Goal: Task Accomplishment & Management: Complete application form

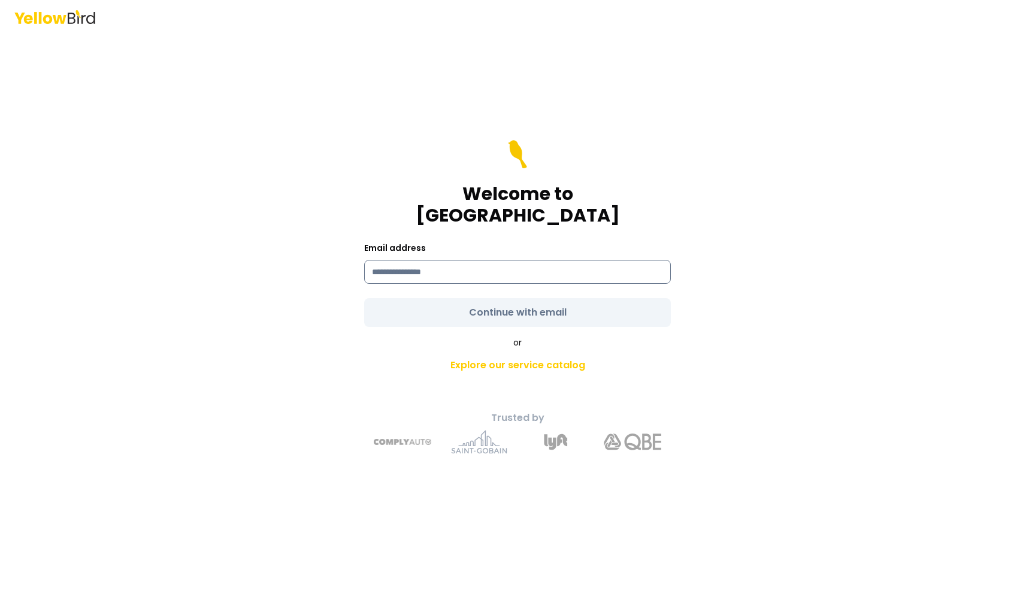
click at [435, 260] on input at bounding box center [517, 272] width 307 height 24
type input "**********"
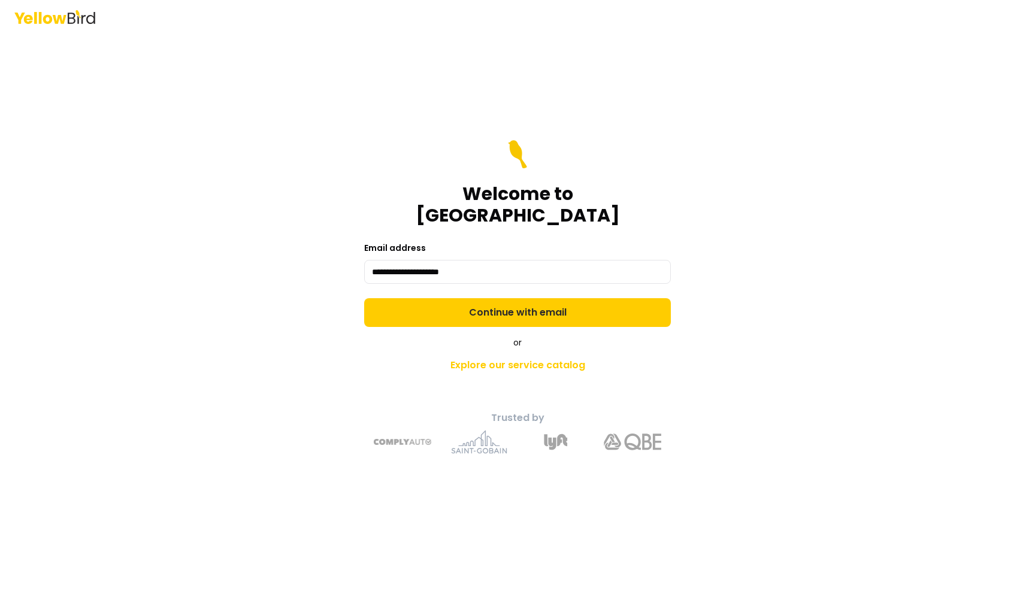
click at [487, 304] on form "**********" at bounding box center [517, 233] width 307 height 187
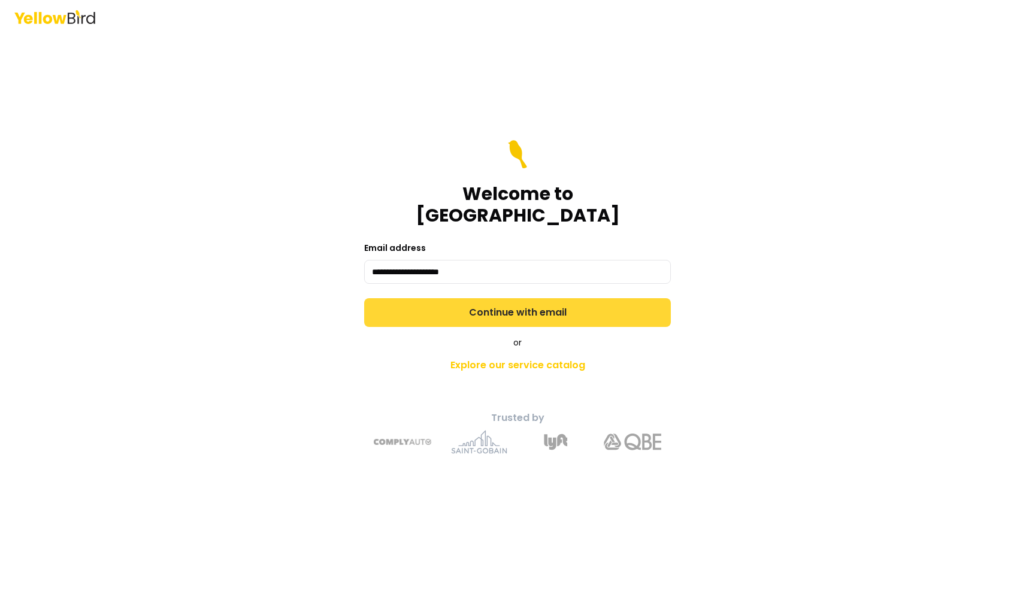
click at [498, 305] on button "Continue with email" at bounding box center [517, 312] width 307 height 29
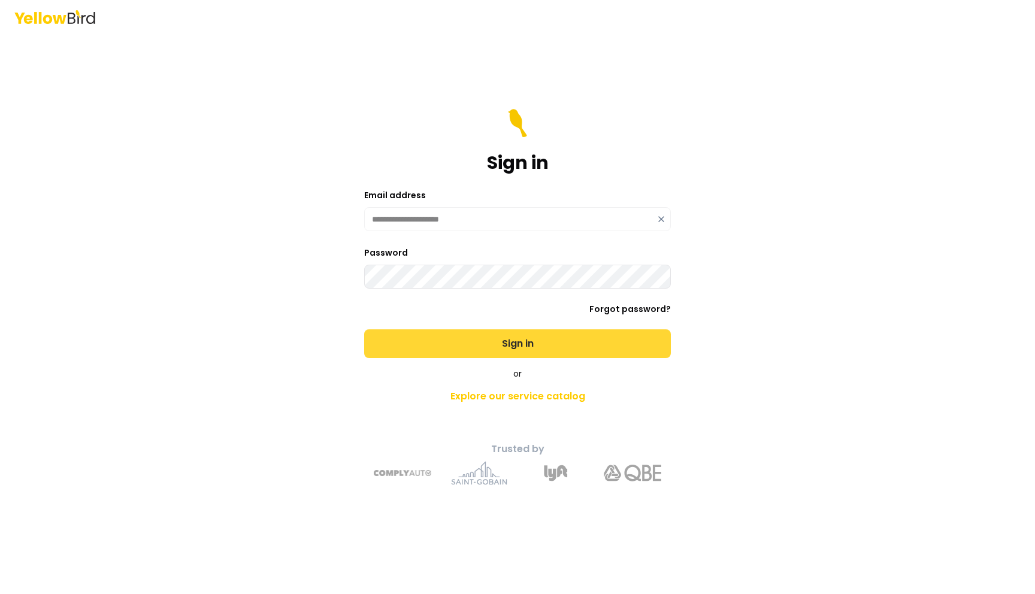
click at [499, 344] on button "Sign in" at bounding box center [517, 343] width 307 height 29
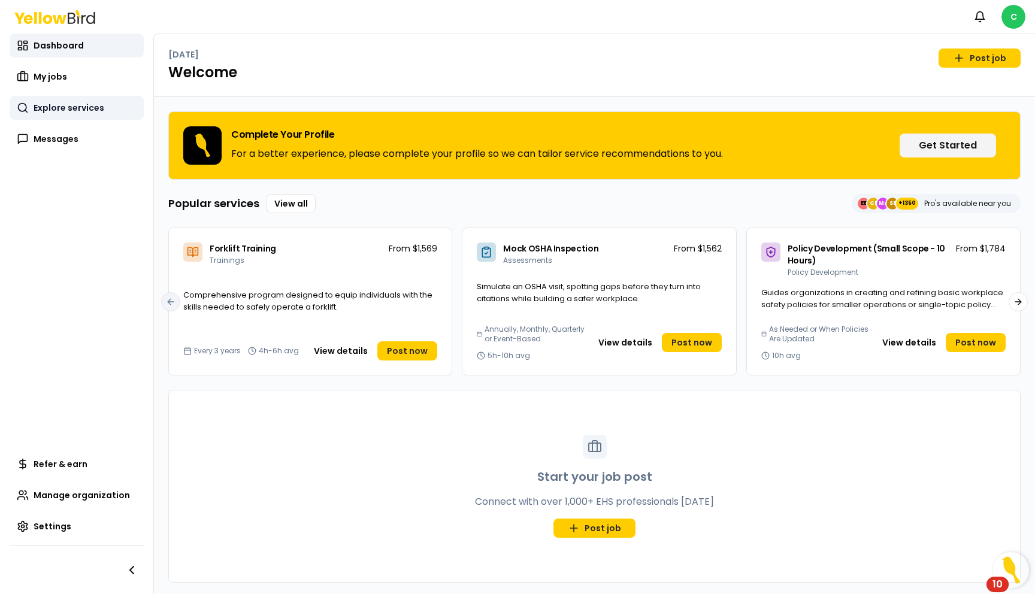
click at [86, 112] on span "Explore services" at bounding box center [69, 108] width 71 height 12
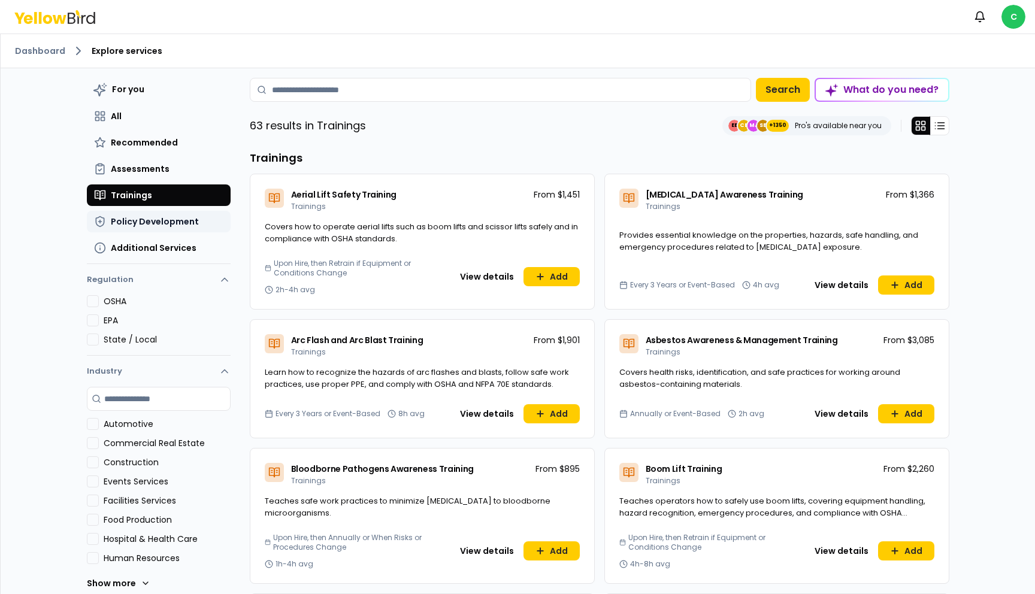
click at [170, 213] on button "Policy Development" at bounding box center [159, 222] width 144 height 22
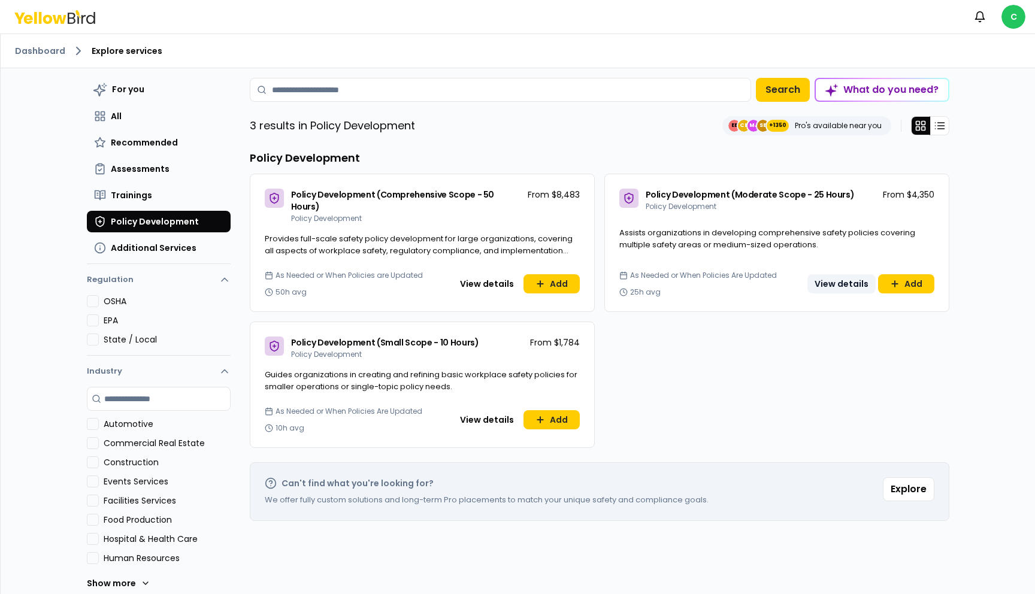
click at [837, 274] on button "View details" at bounding box center [841, 283] width 68 height 19
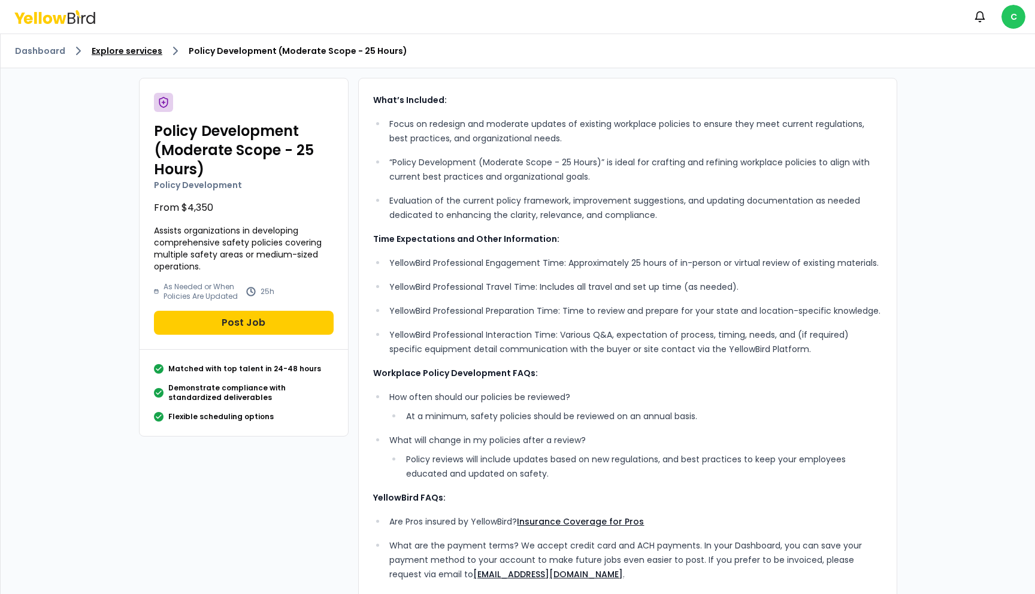
click at [118, 56] on link "Explore services" at bounding box center [127, 51] width 71 height 12
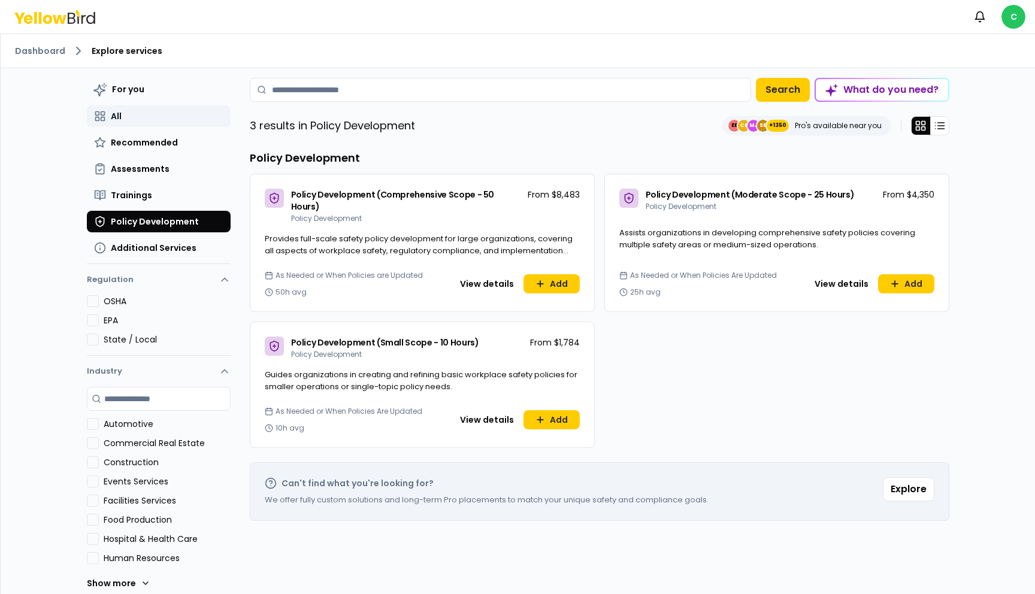
click at [131, 113] on button "All" at bounding box center [159, 116] width 144 height 22
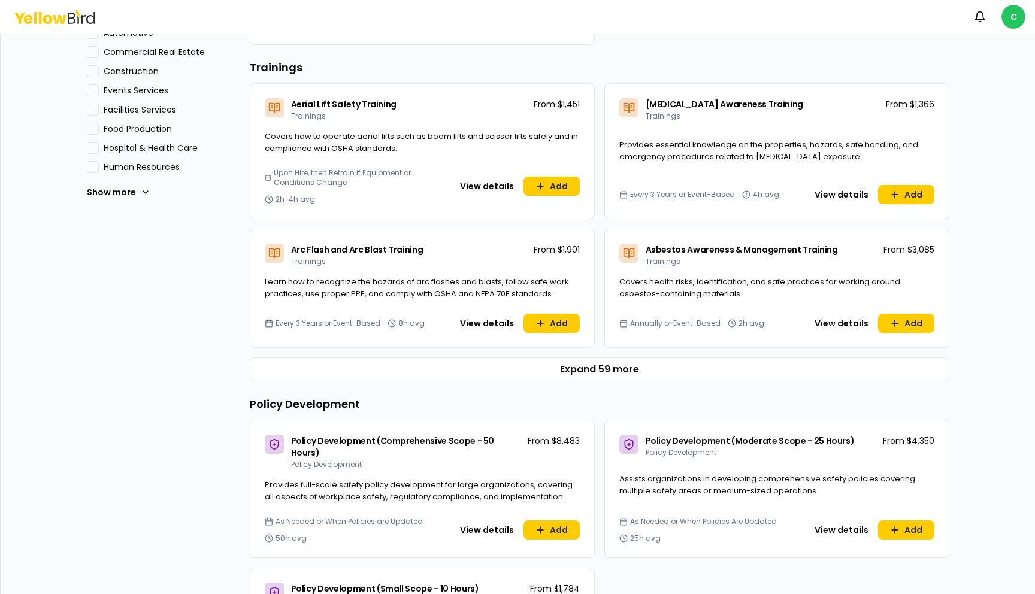
scroll to position [393, 0]
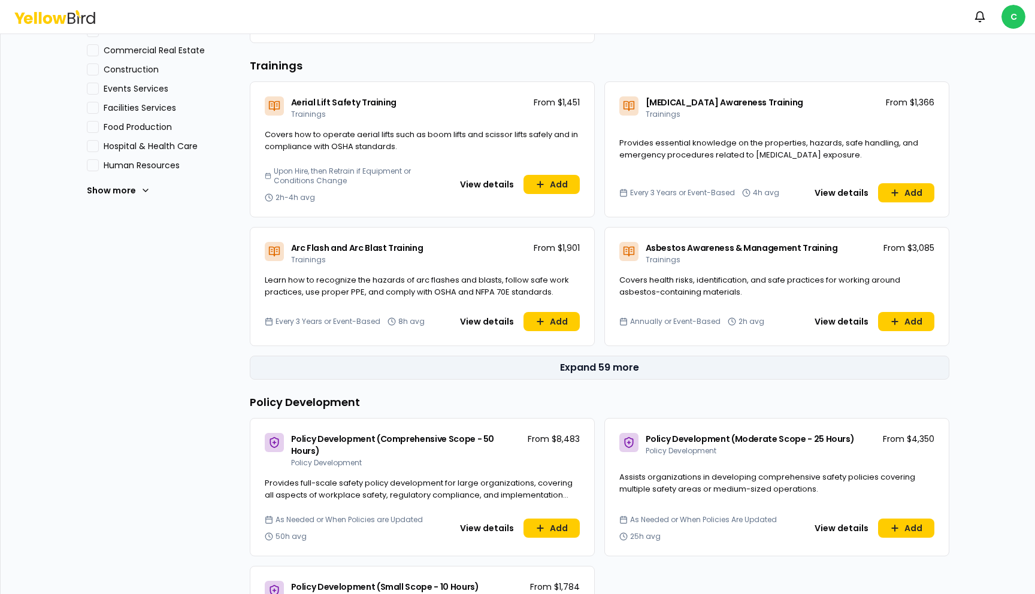
click at [551, 372] on button "Expand 59 more" at bounding box center [599, 368] width 699 height 24
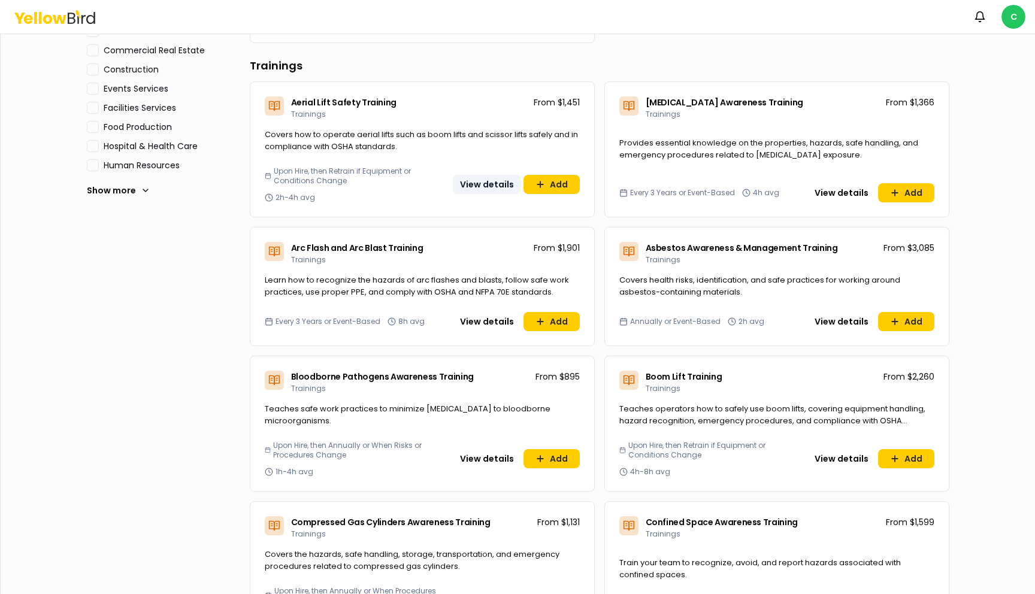
click at [495, 184] on button "View details" at bounding box center [487, 184] width 68 height 19
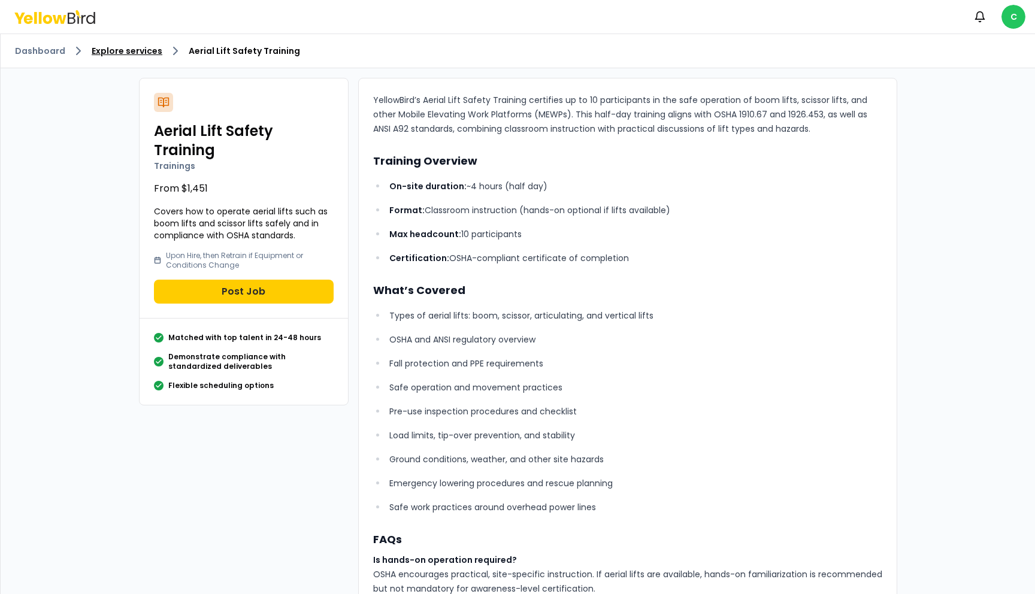
click at [137, 49] on link "Explore services" at bounding box center [127, 51] width 71 height 12
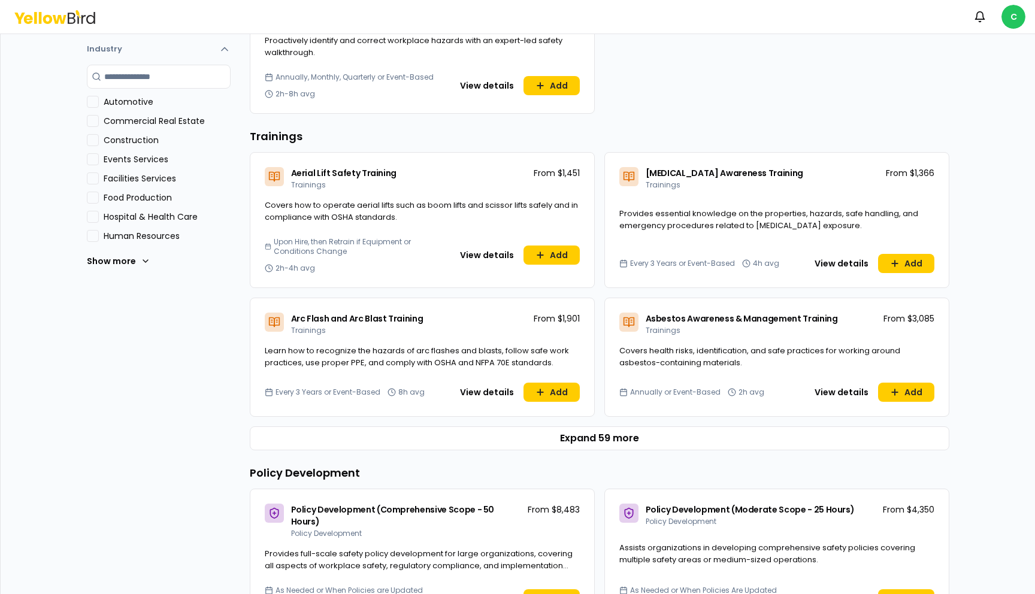
scroll to position [327, 0]
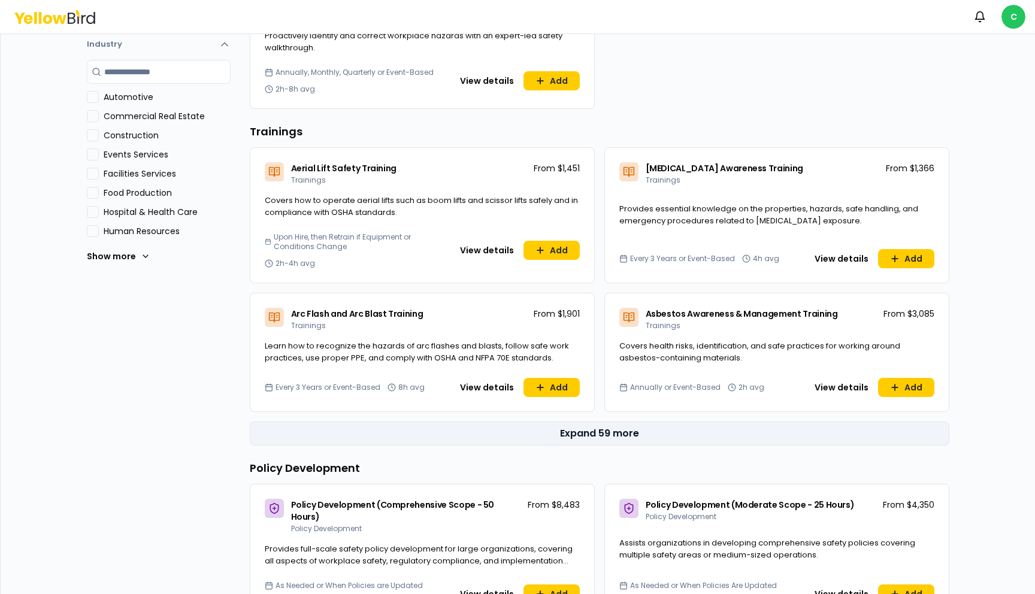
click at [590, 432] on button "Expand 59 more" at bounding box center [599, 434] width 699 height 24
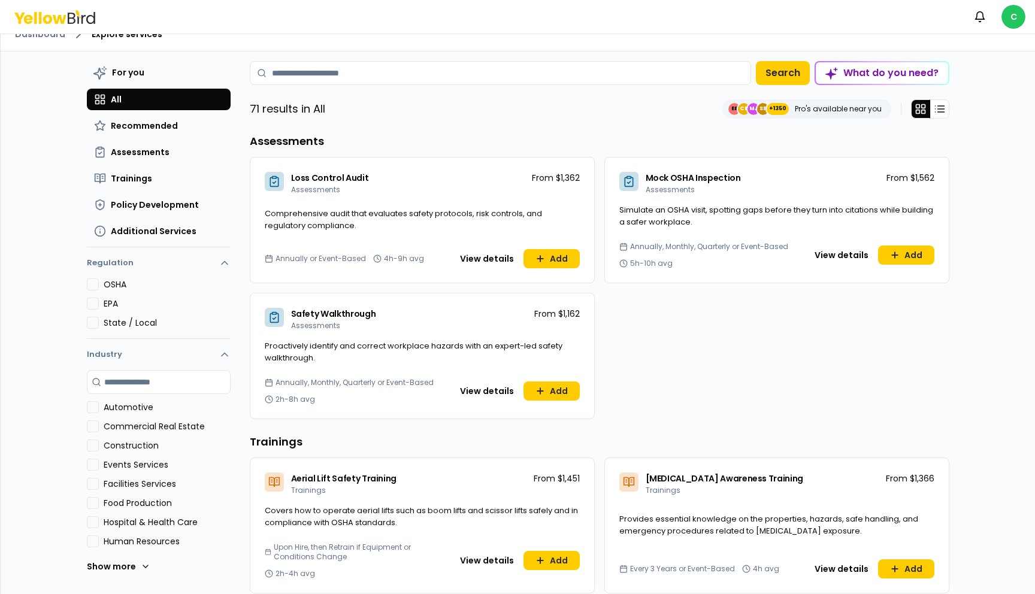
scroll to position [0, 0]
